Goal: Task Accomplishment & Management: Use online tool/utility

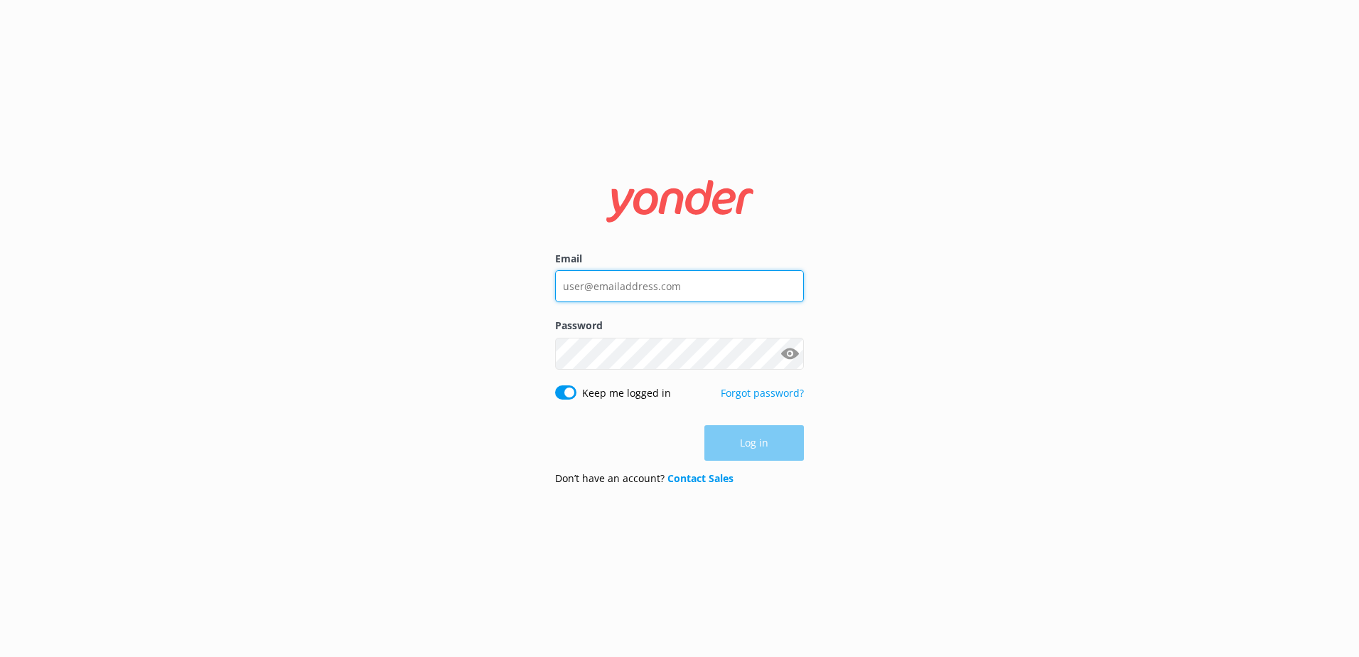
click at [669, 289] on input "Email" at bounding box center [679, 286] width 249 height 32
type input "[EMAIL_ADDRESS][DOMAIN_NAME]"
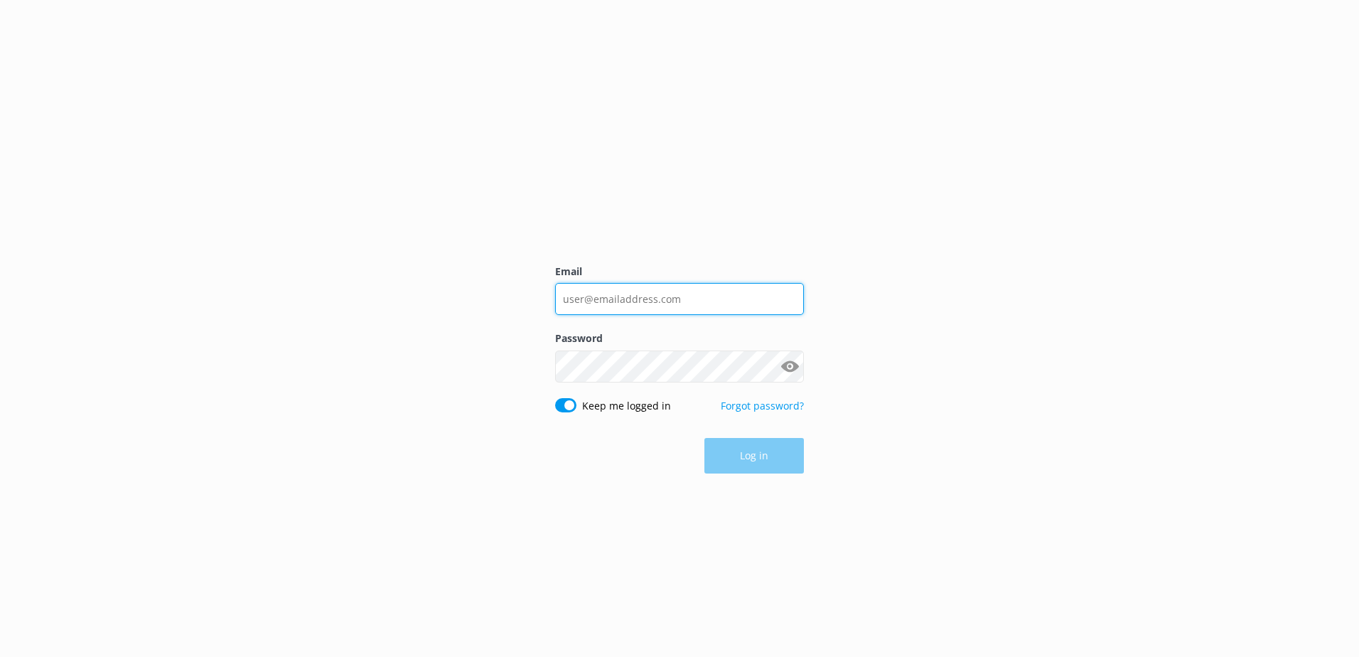
drag, startPoint x: 0, startPoint y: 0, endPoint x: 657, endPoint y: 279, distance: 713.8
click at [658, 283] on input "Email" at bounding box center [679, 299] width 249 height 32
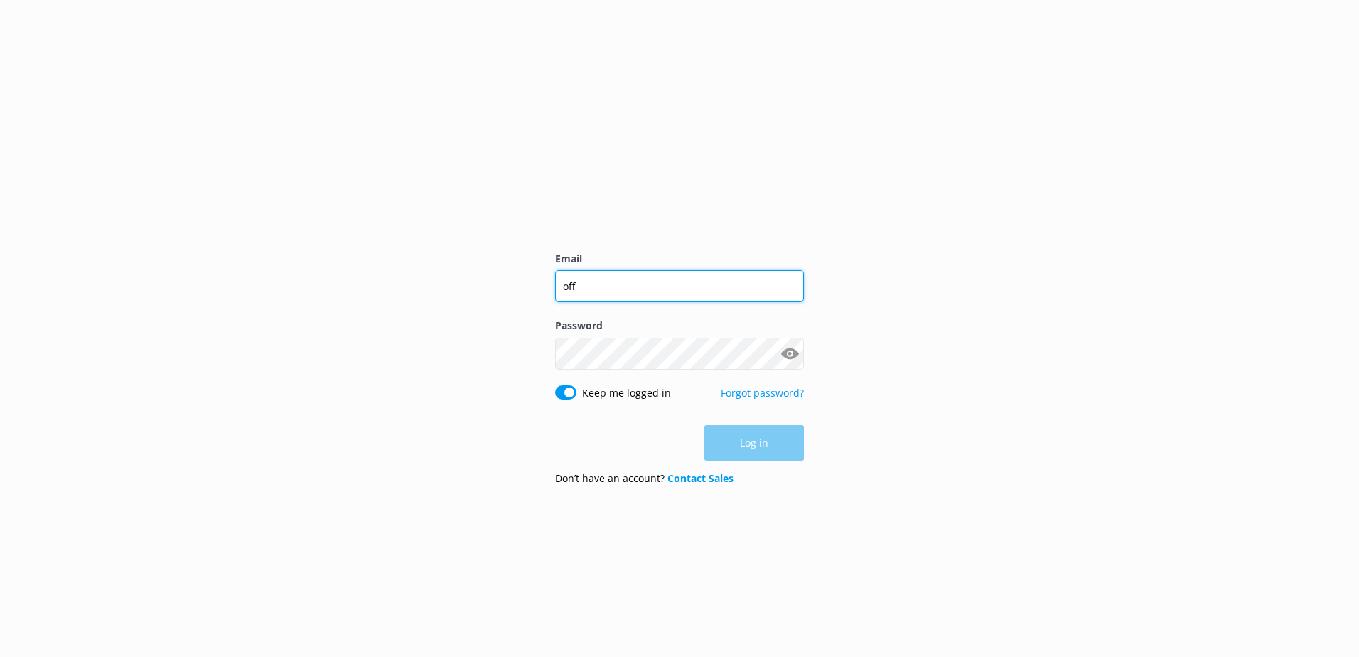
type input "office@gch.nz"
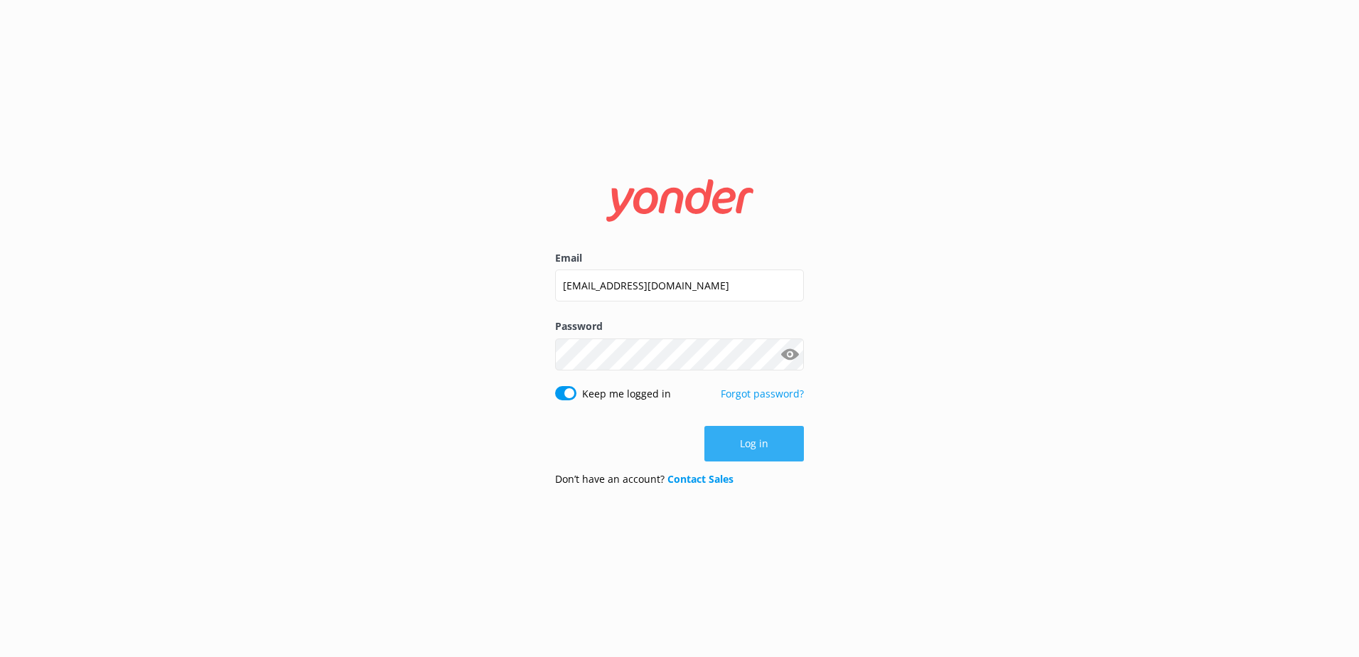
click at [756, 439] on button "Log in" at bounding box center [754, 444] width 100 height 36
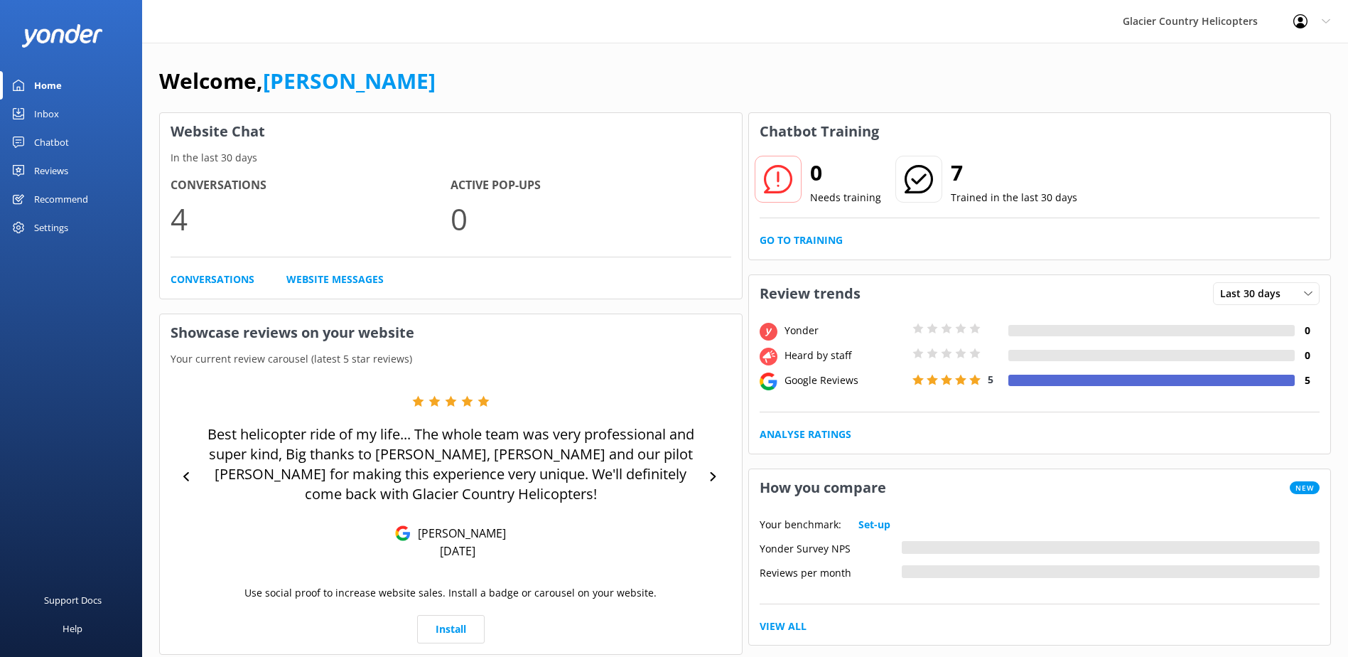
click at [77, 141] on link "Chatbot" at bounding box center [71, 142] width 142 height 28
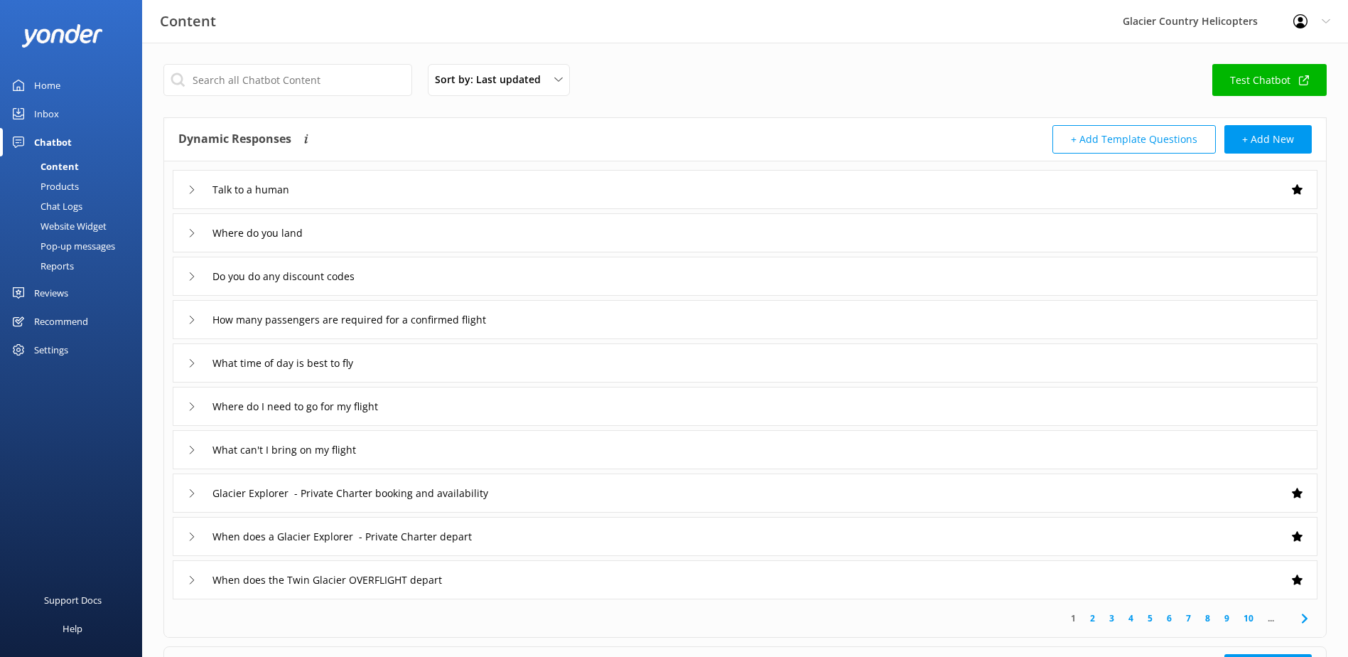
click at [48, 87] on div "Home" at bounding box center [47, 85] width 26 height 28
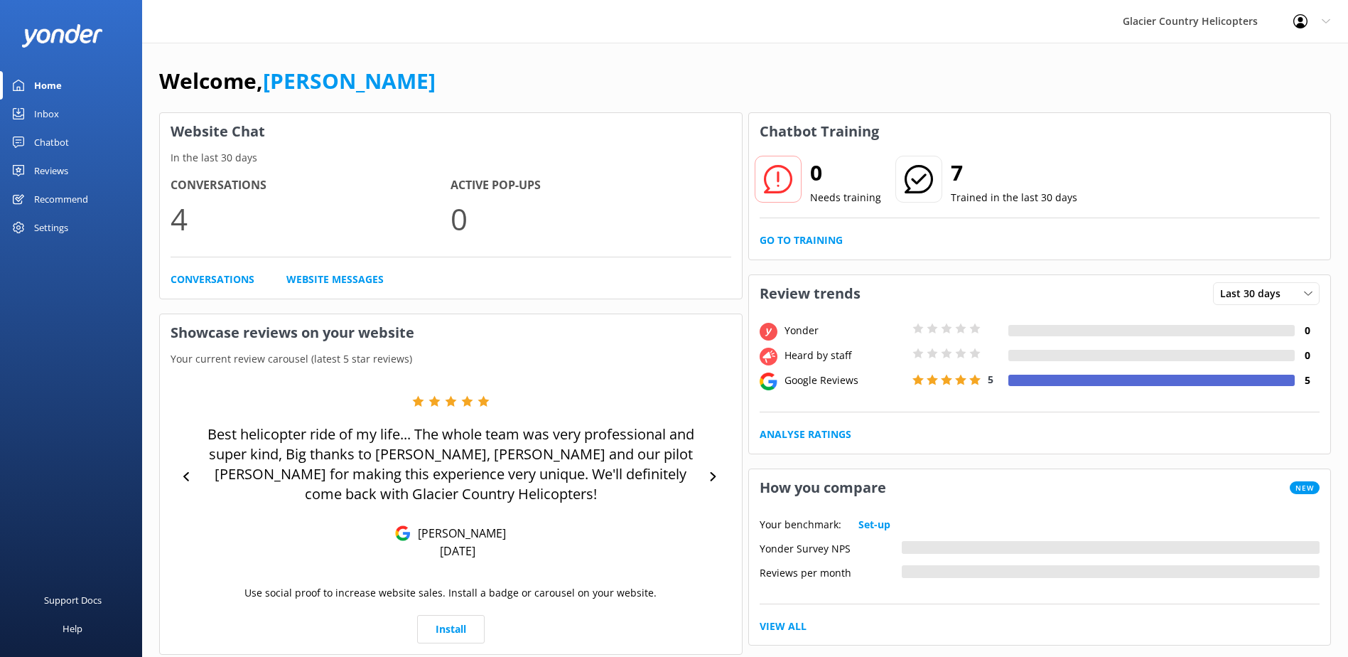
click at [51, 143] on div "Chatbot" at bounding box center [51, 142] width 35 height 28
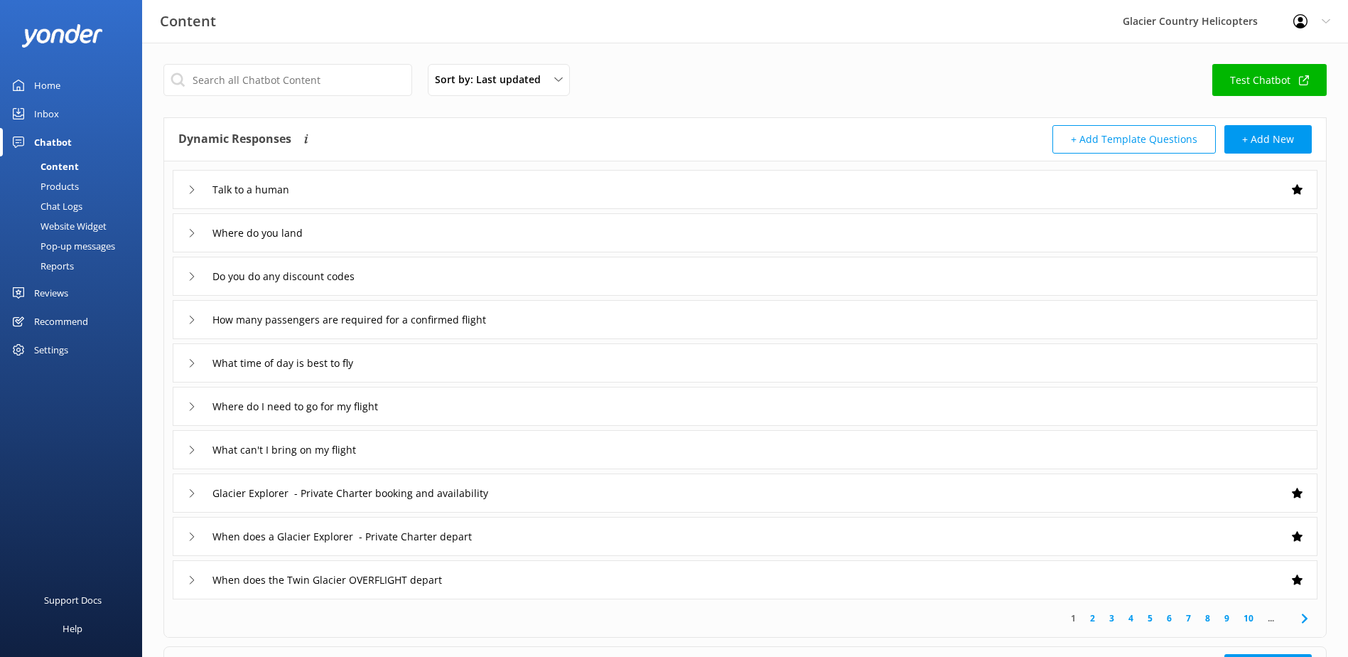
click at [1289, 82] on link "Test Chatbot" at bounding box center [1270, 80] width 114 height 32
